Goal: Information Seeking & Learning: Learn about a topic

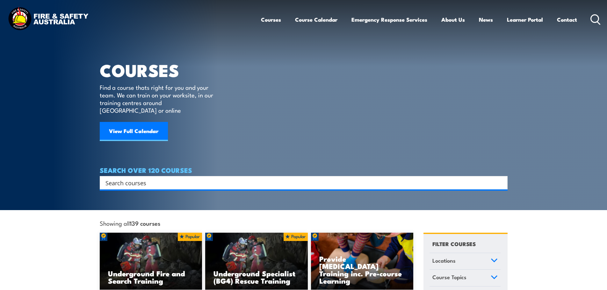
click at [135, 178] on input "Search input" at bounding box center [299, 183] width 388 height 10
type input "hv"
